Goal: Find specific page/section

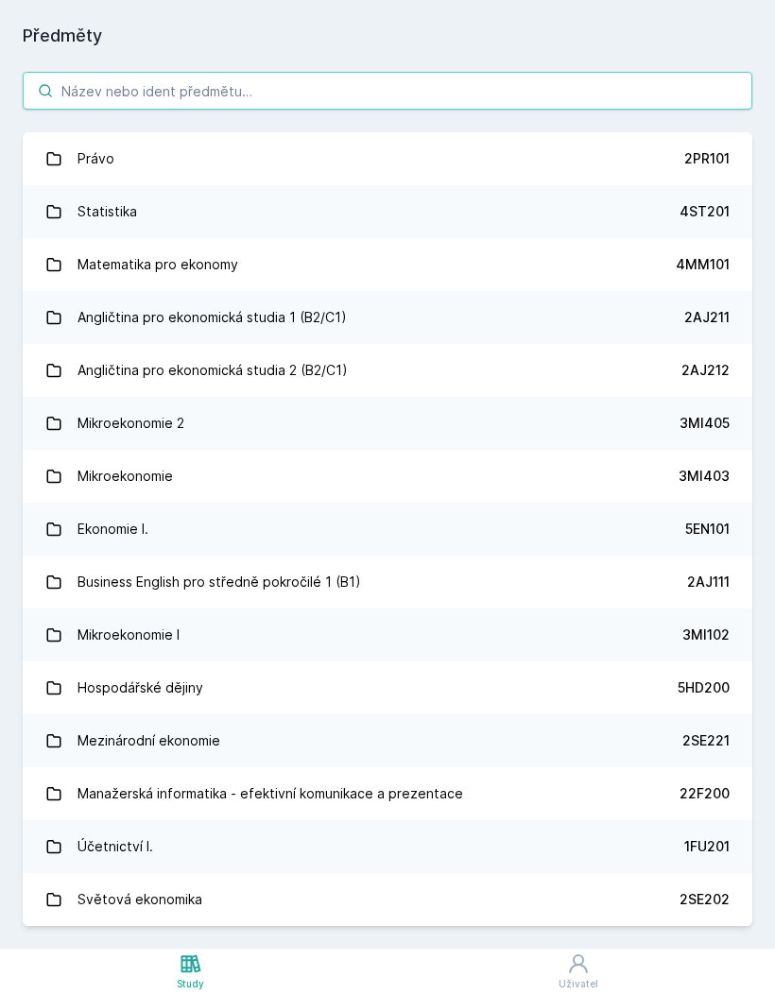
click at [408, 78] on input "search" at bounding box center [388, 91] width 730 height 38
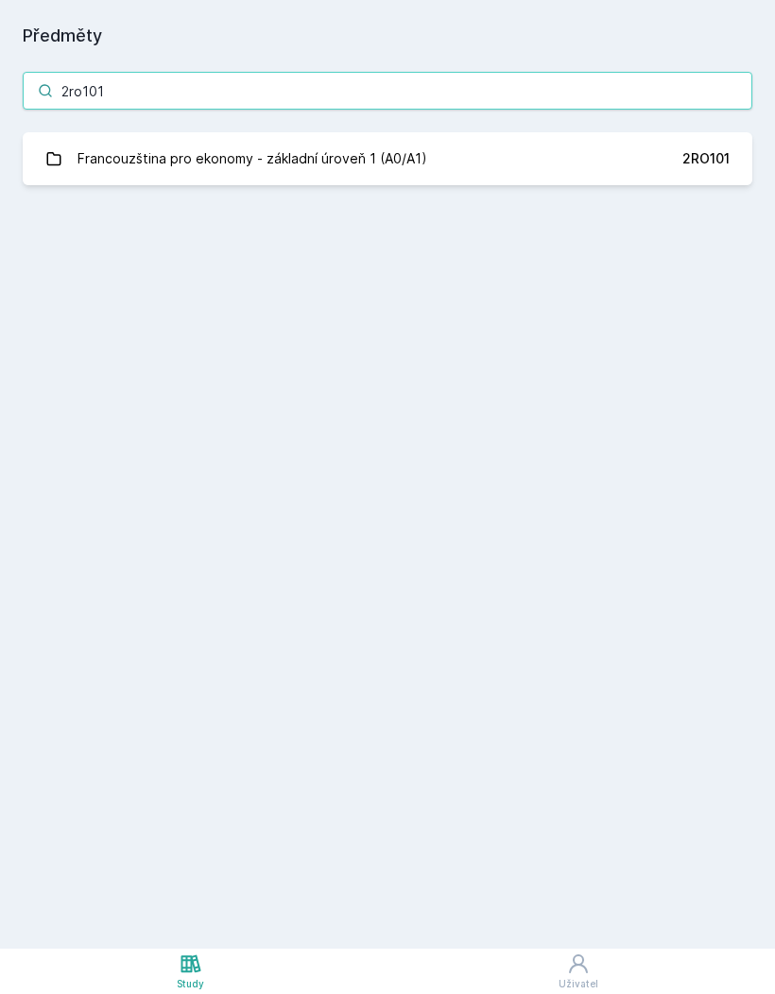
type input "2ro101"
click at [139, 167] on div "Francouzština pro ekonomy - základní úroveň 1 (A0/A1)" at bounding box center [253, 159] width 350 height 38
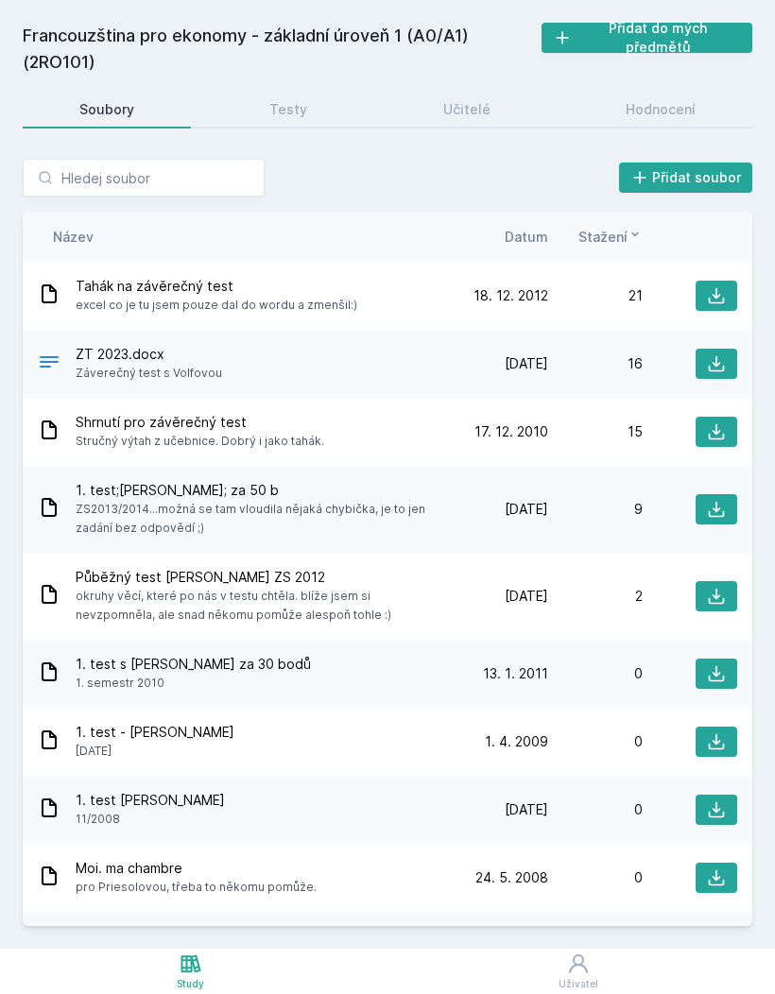
click at [486, 113] on div "Učitelé" at bounding box center [466, 109] width 47 height 19
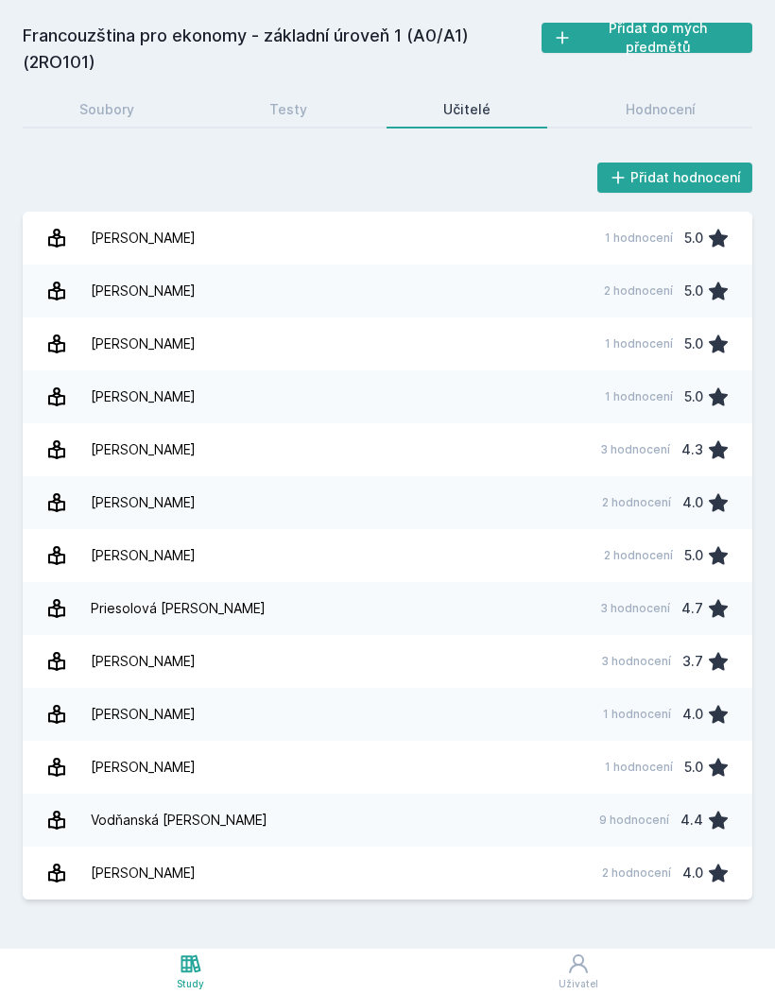
click at [638, 866] on div "2 hodnocení" at bounding box center [636, 873] width 69 height 15
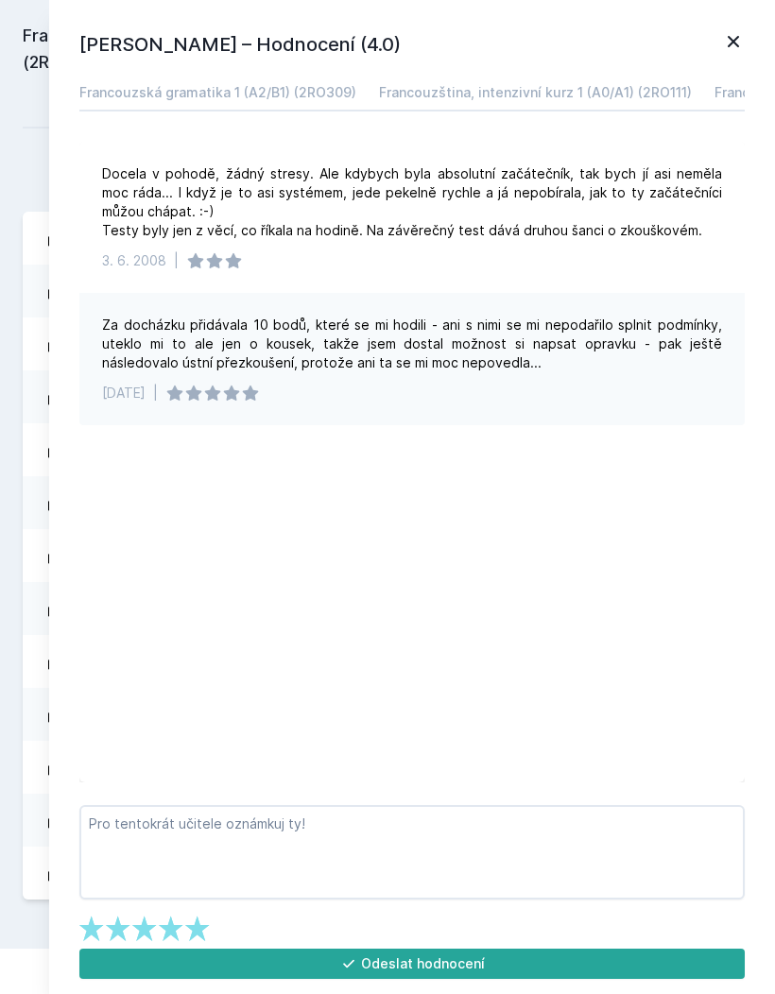
click at [727, 43] on icon at bounding box center [733, 41] width 23 height 23
